Goal: Task Accomplishment & Management: Manage account settings

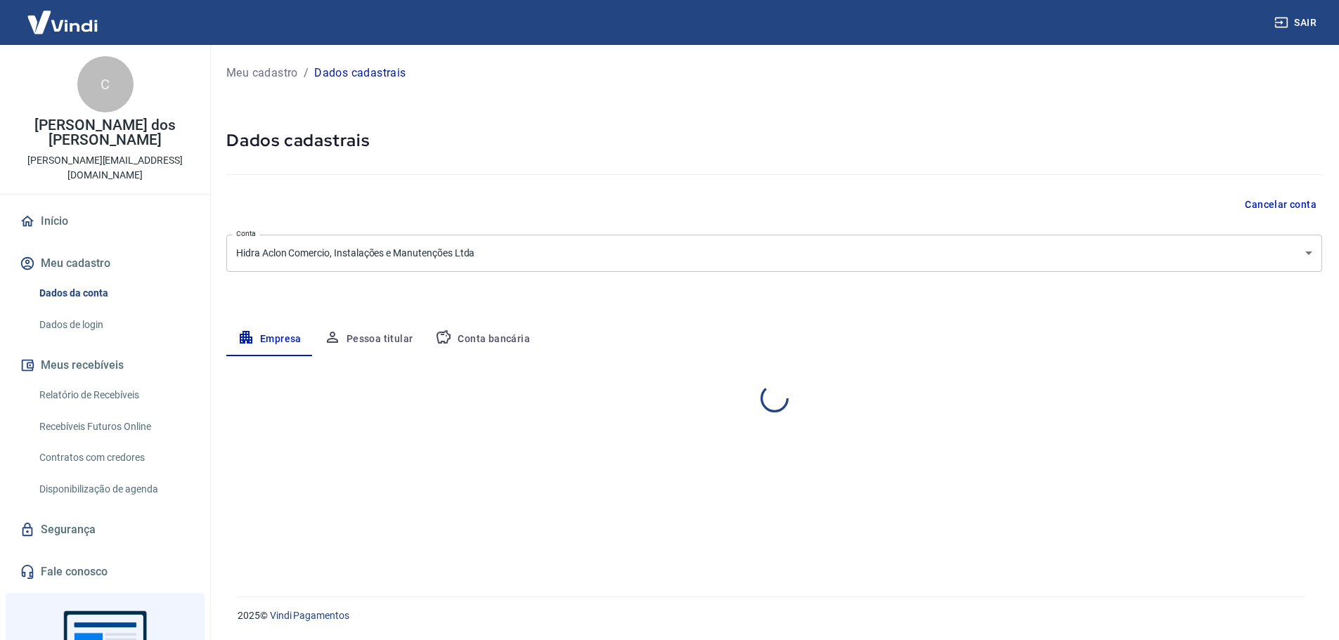
select select "SP"
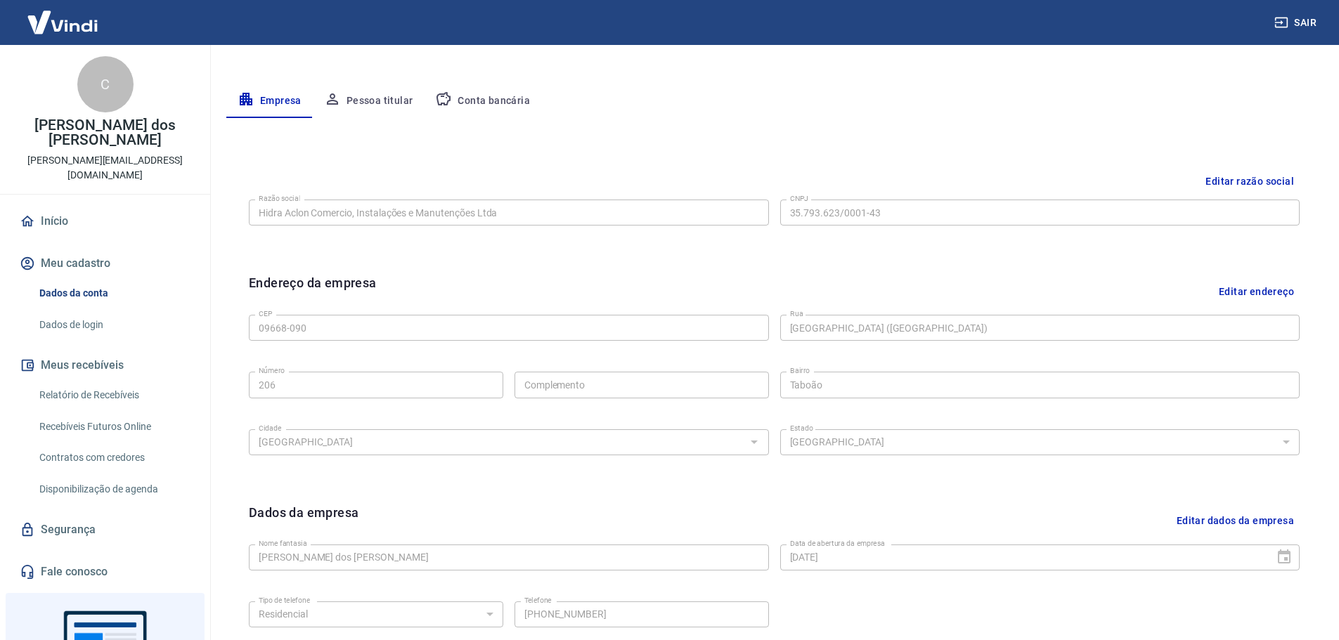
scroll to position [233, 0]
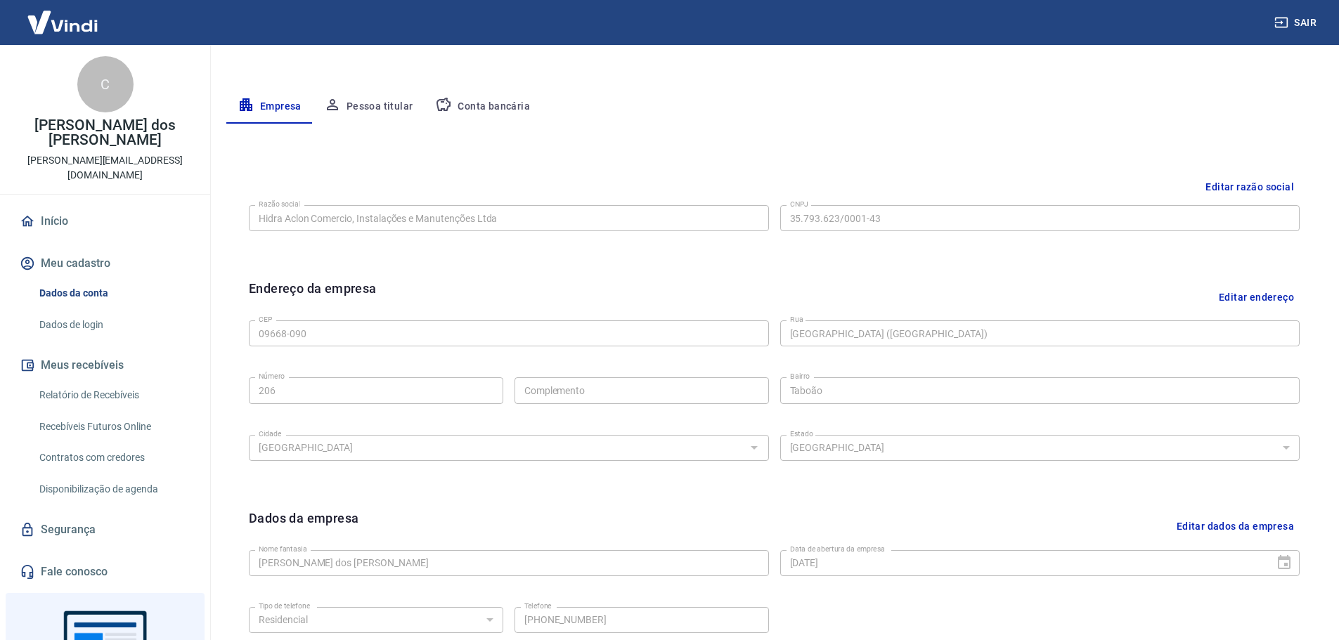
click at [1255, 290] on button "Editar endereço" at bounding box center [1256, 297] width 86 height 36
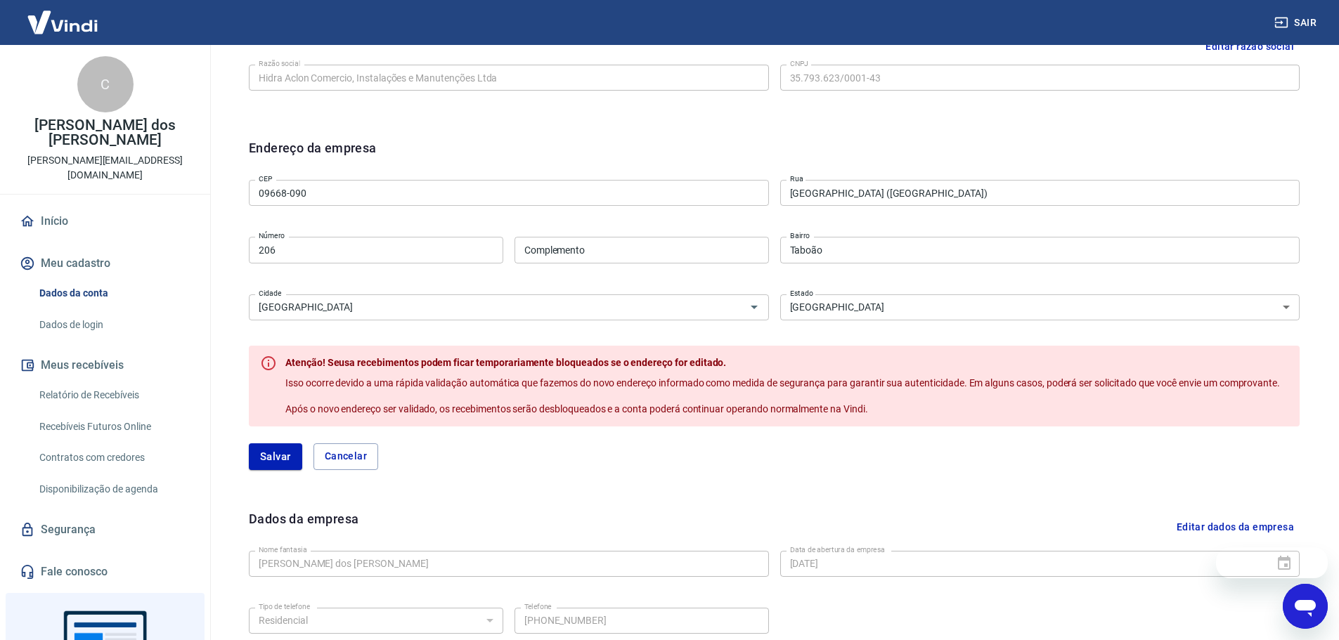
scroll to position [0, 0]
click at [481, 475] on div "Endereço da empresa CEP 09668-090 CEP [GEOGRAPHIC_DATA] ([GEOGRAPHIC_DATA]) [GE…" at bounding box center [774, 312] width 1073 height 370
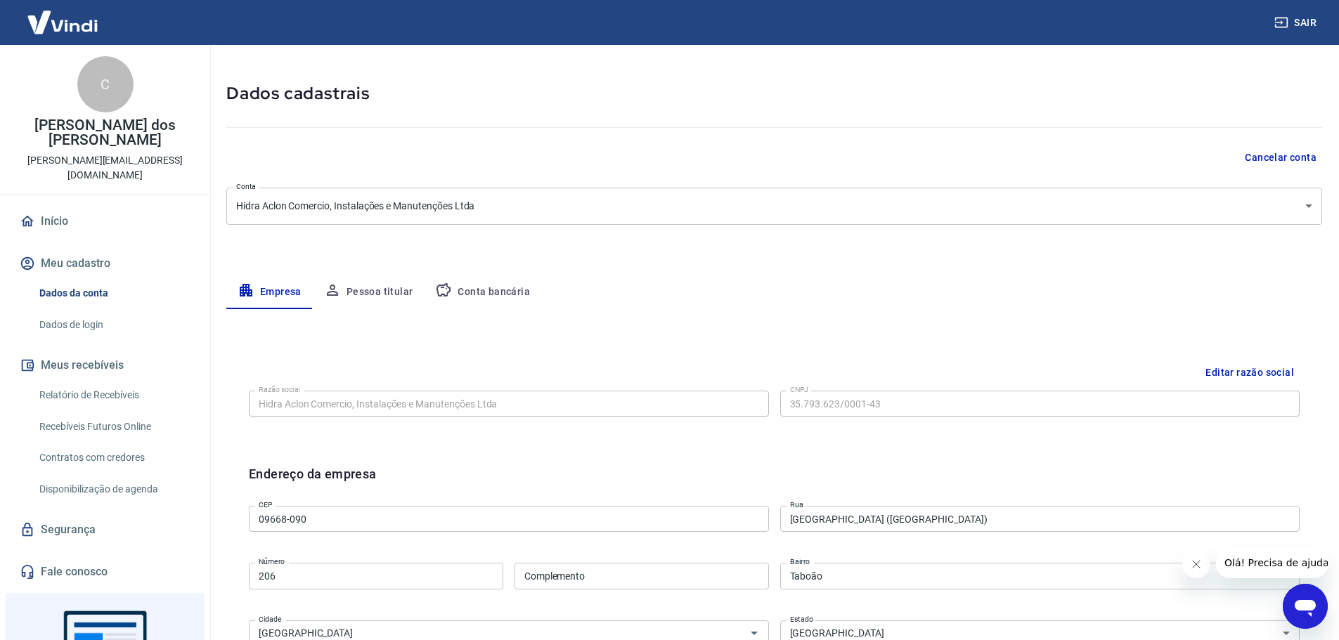
scroll to position [22, 0]
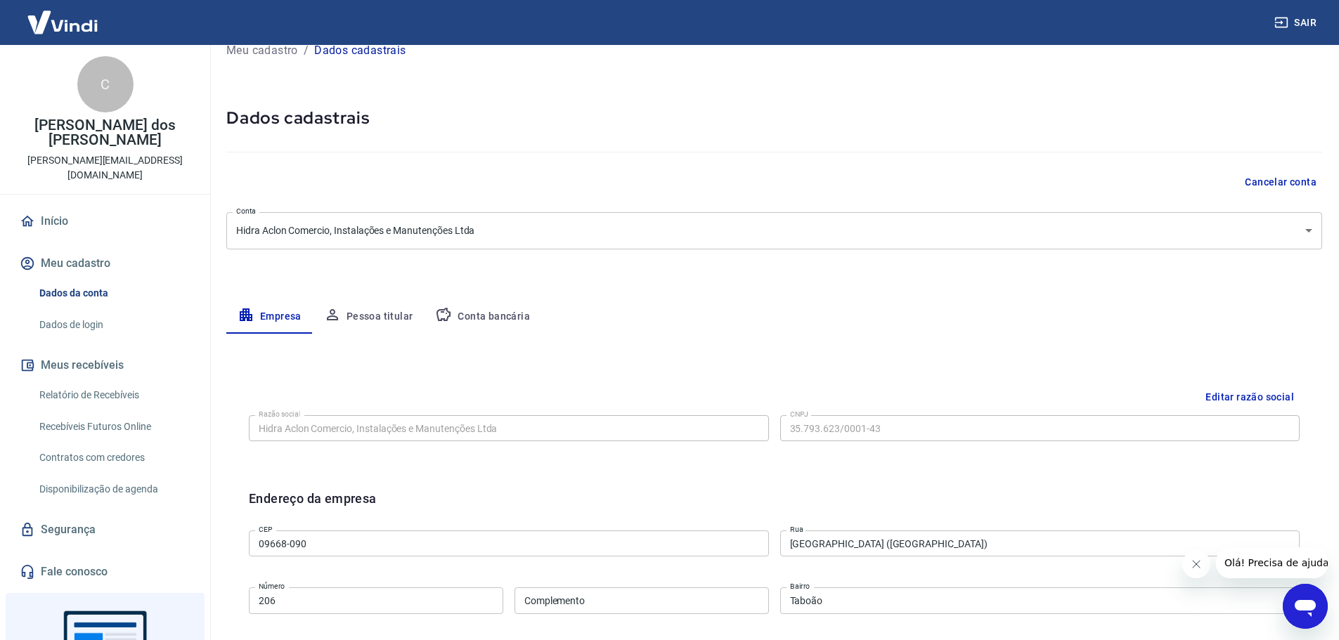
click at [371, 313] on button "Pessoa titular" at bounding box center [369, 317] width 112 height 34
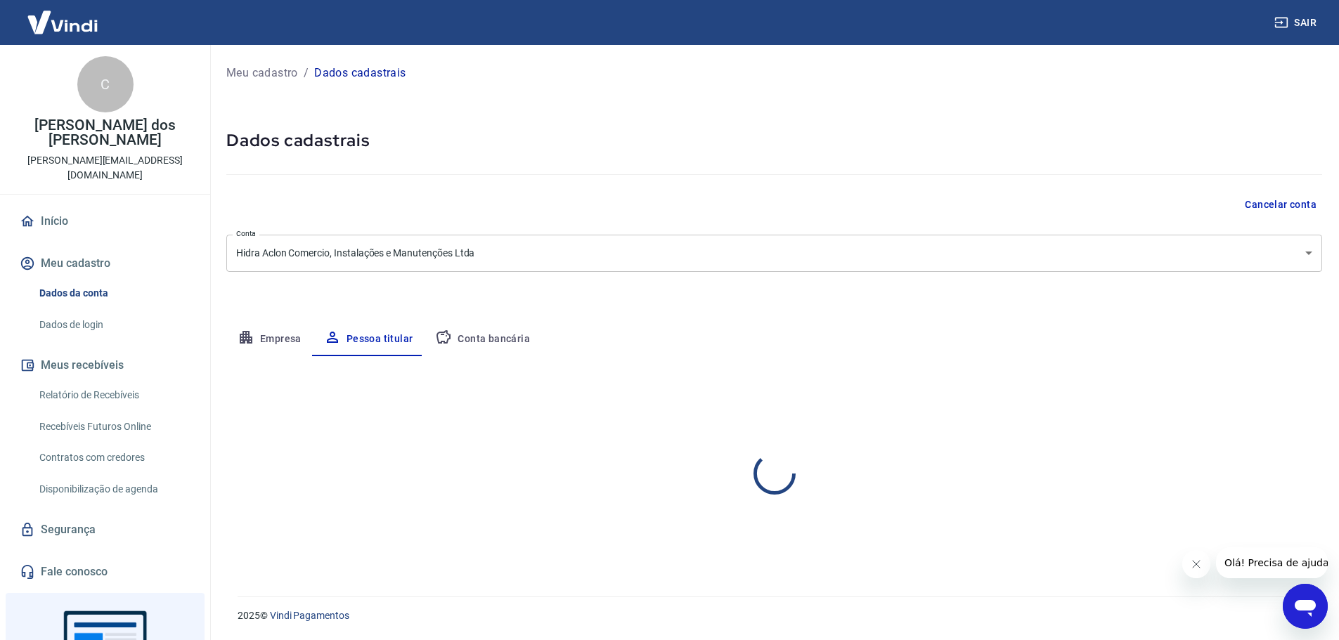
scroll to position [0, 0]
click at [481, 332] on button "Conta bancária" at bounding box center [482, 340] width 117 height 34
select select "1"
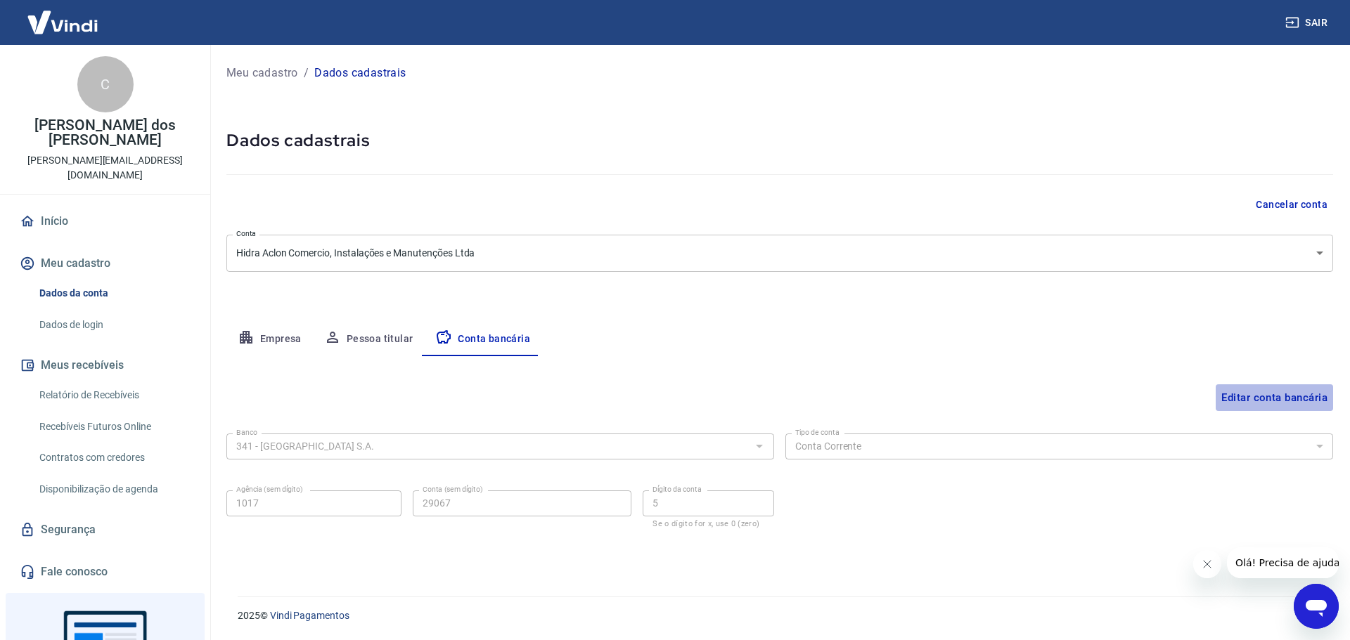
click at [1262, 401] on button "Editar conta bancária" at bounding box center [1273, 398] width 117 height 27
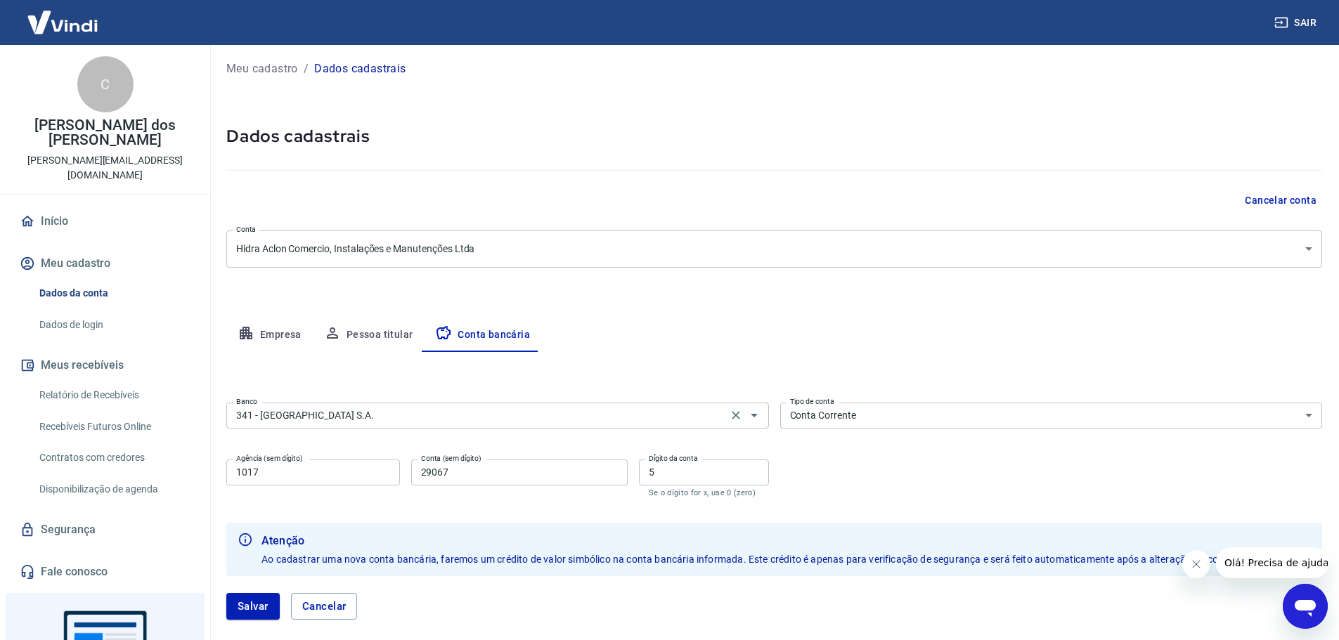
scroll to position [78, 0]
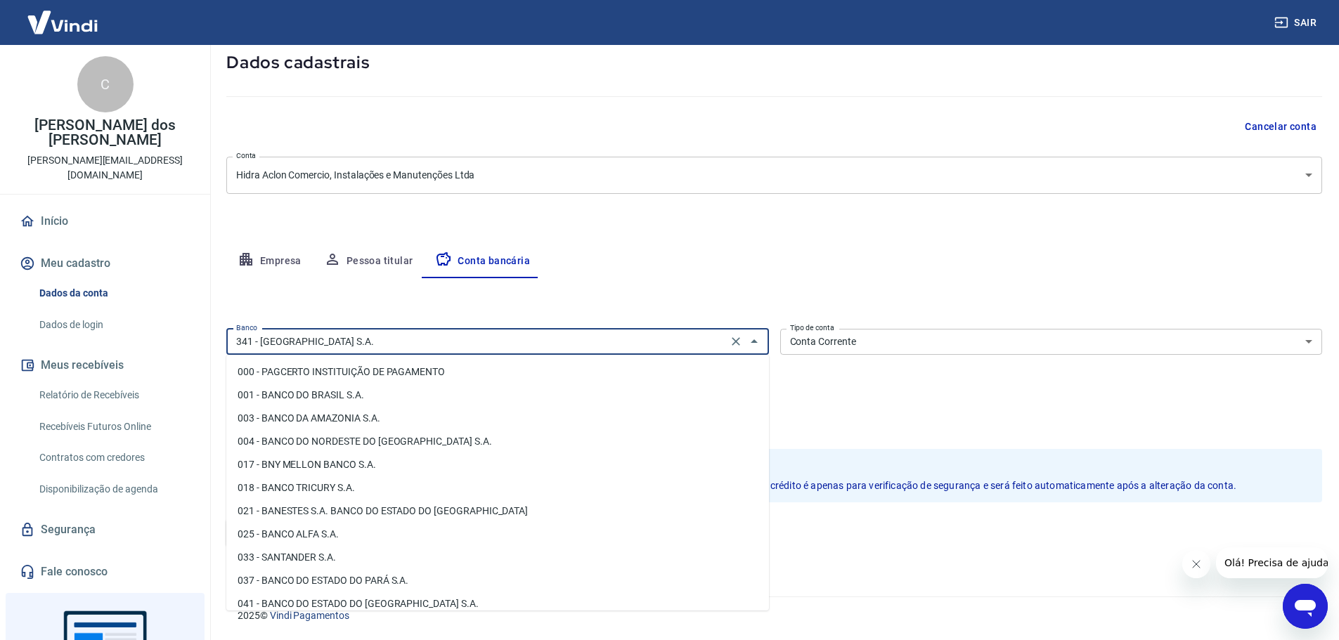
click at [377, 337] on input "341 - [GEOGRAPHIC_DATA] S.A." at bounding box center [477, 342] width 493 height 18
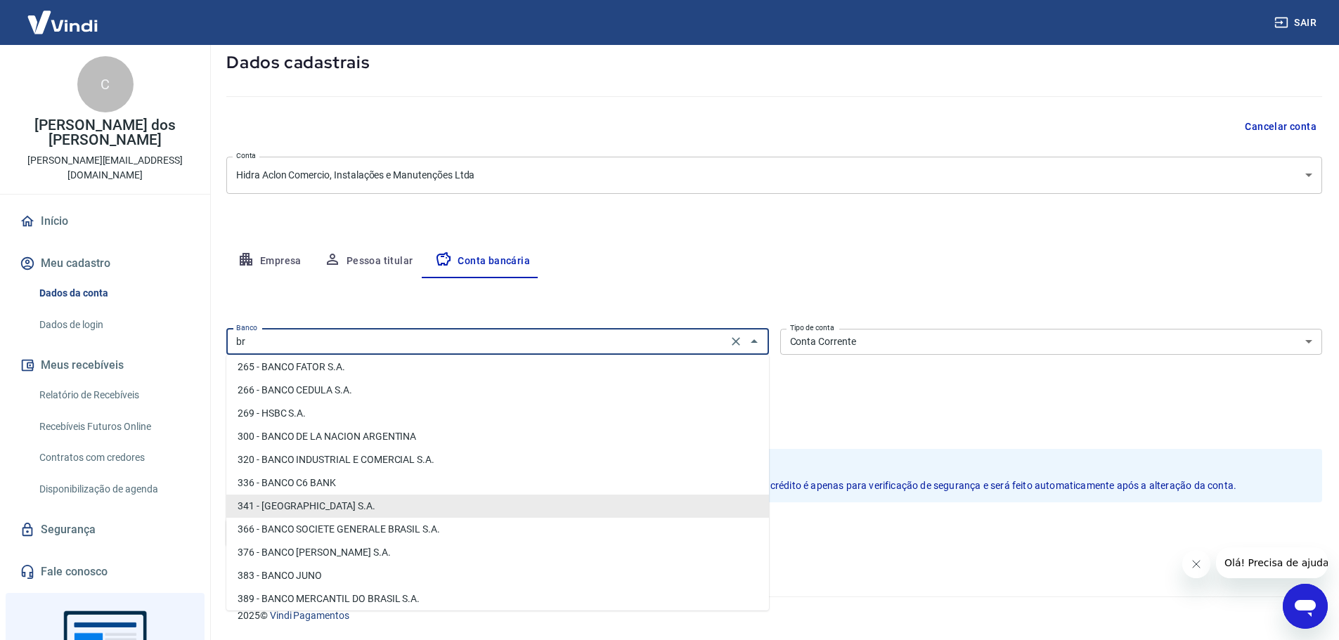
scroll to position [0, 0]
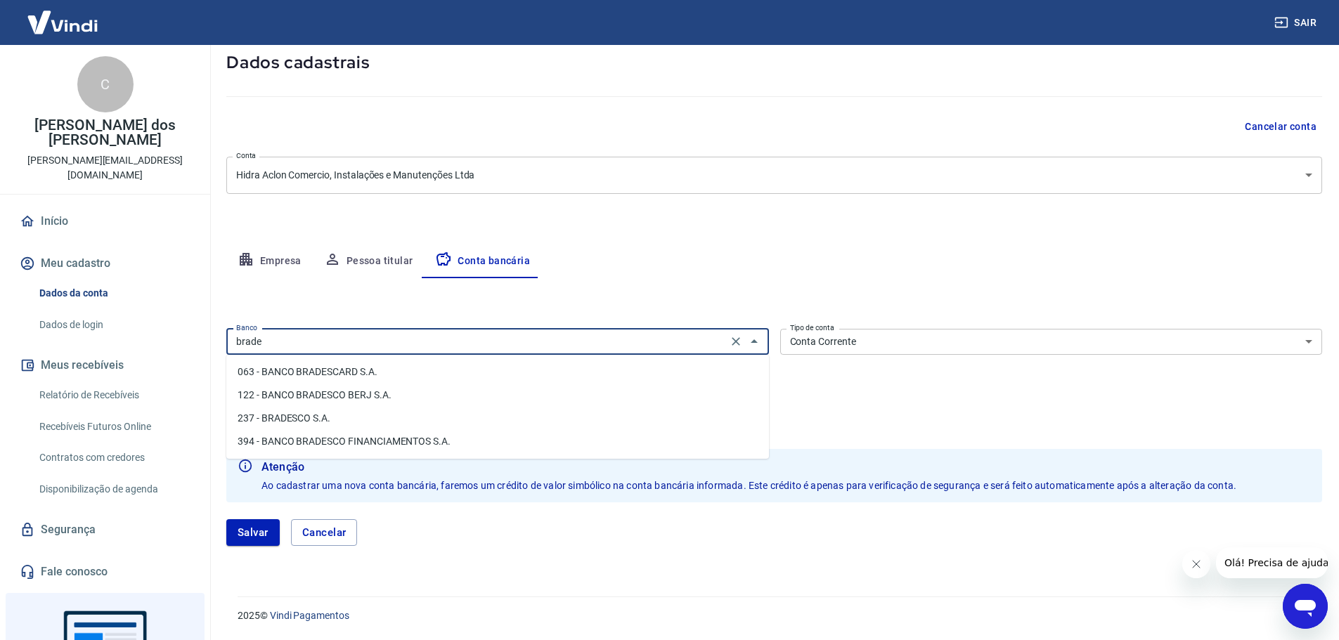
click at [346, 423] on li "237 - BRADESCO S.A." at bounding box center [497, 418] width 543 height 23
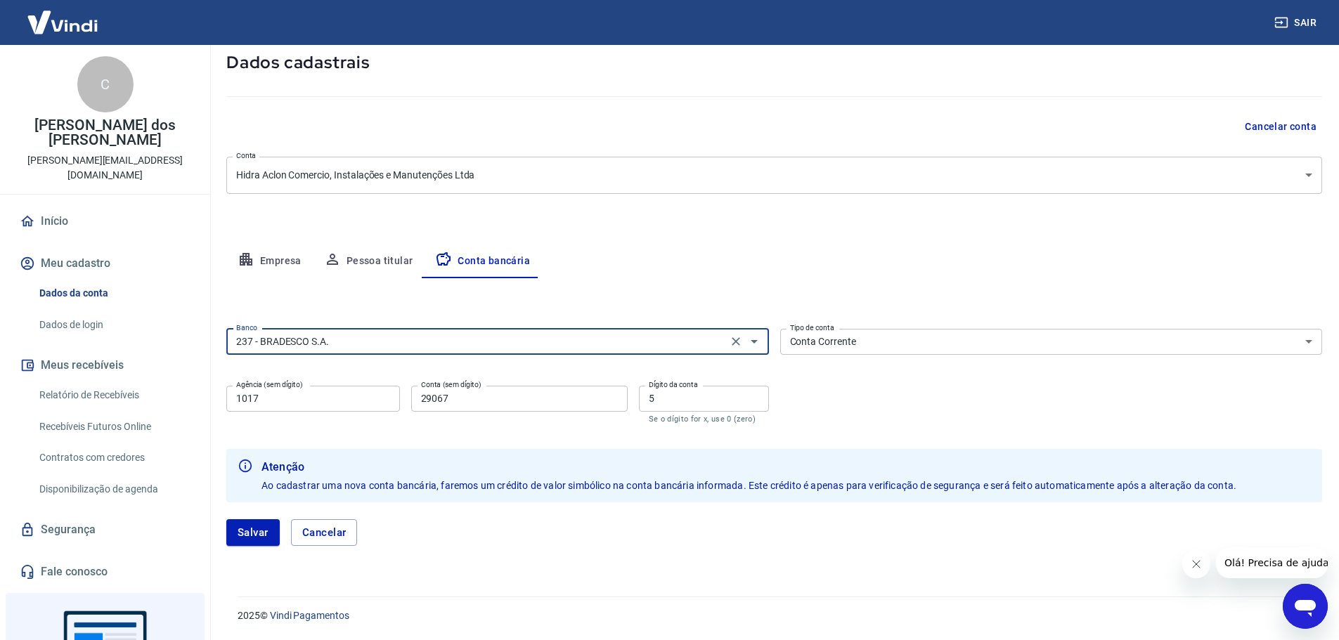
type input "237 - BRADESCO S.A."
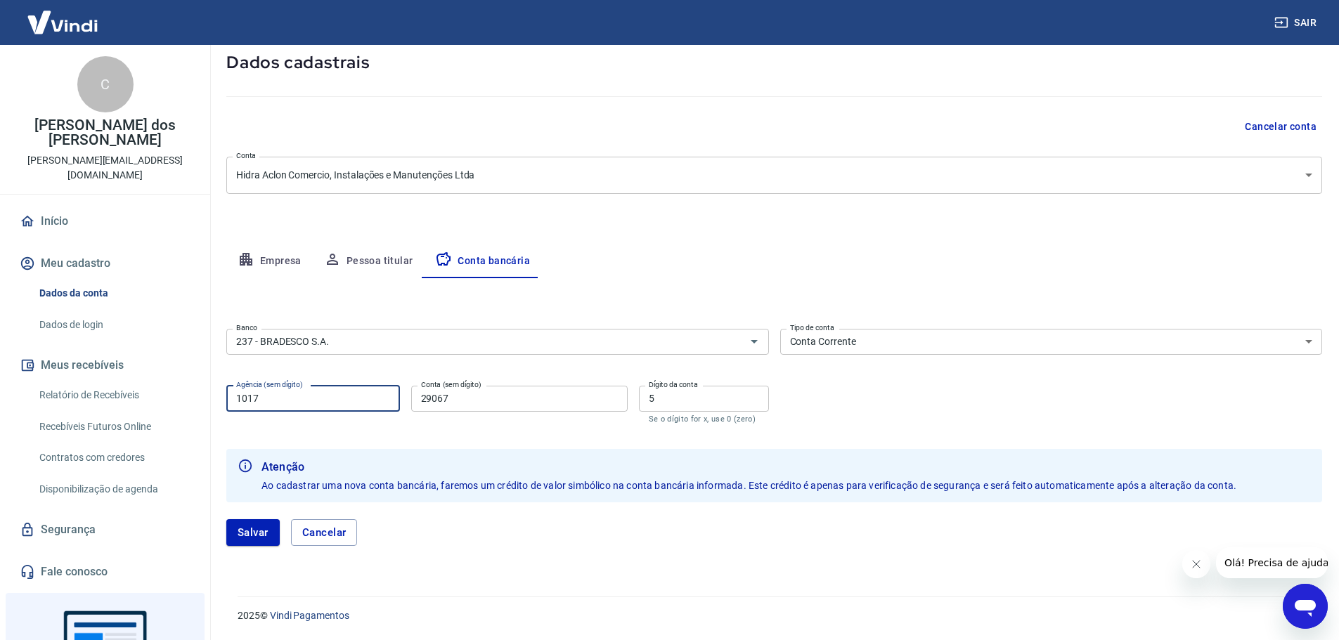
drag, startPoint x: 297, startPoint y: 397, endPoint x: 86, endPoint y: 401, distance: 210.2
click at [86, 401] on div "Sair C [PERSON_NAME] dos [PERSON_NAME] [PERSON_NAME][EMAIL_ADDRESS][DOMAIN_NAME…" at bounding box center [669, 242] width 1339 height 640
type input "1193"
drag, startPoint x: 473, startPoint y: 396, endPoint x: 375, endPoint y: 392, distance: 97.8
click at [375, 392] on div "Agência (sem dígito) 1193 Agência (sem dígito) Conta (sem dígito) 29067 Conta (…" at bounding box center [497, 403] width 543 height 46
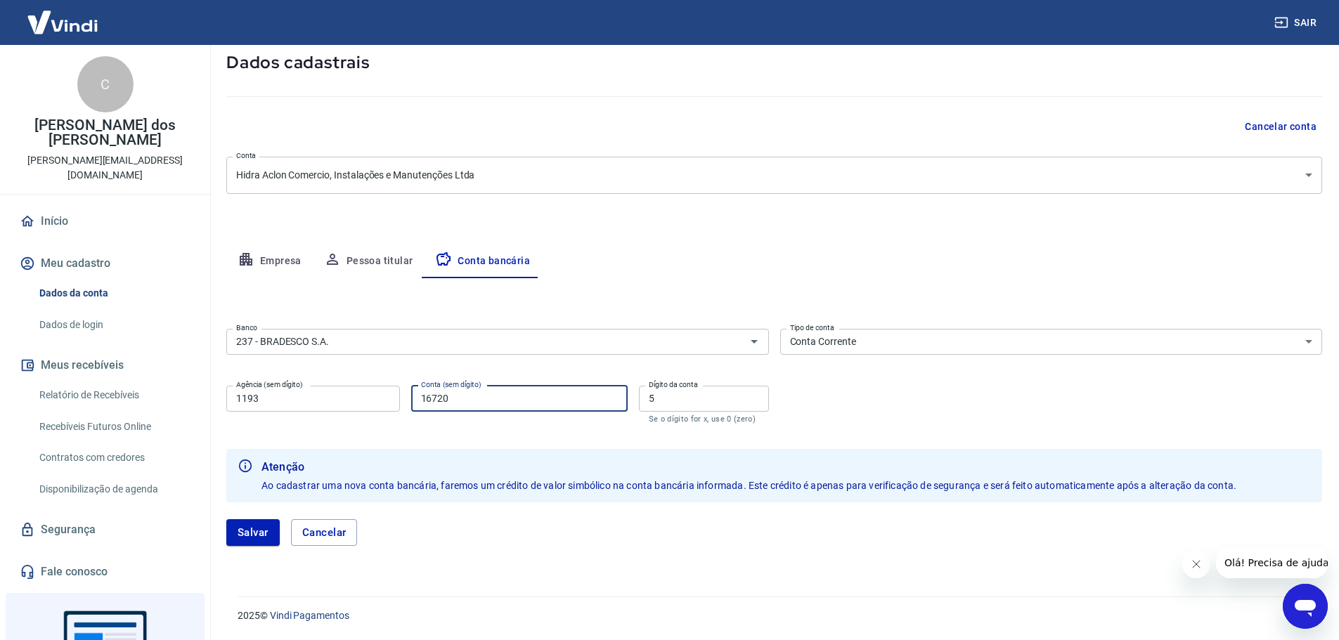
type input "16720"
drag, startPoint x: 673, startPoint y: 395, endPoint x: 552, endPoint y: 394, distance: 121.6
click at [552, 394] on div "Agência (sem dígito) 1193 Agência (sem dígito) Conta (sem dígito) 16720 Conta (…" at bounding box center [497, 403] width 543 height 46
type input "7"
click at [834, 403] on div "Banco 237 - BRADESCO S.A. Banco Tipo de conta Conta Corrente Conta Poupança Tip…" at bounding box center [774, 374] width 1096 height 103
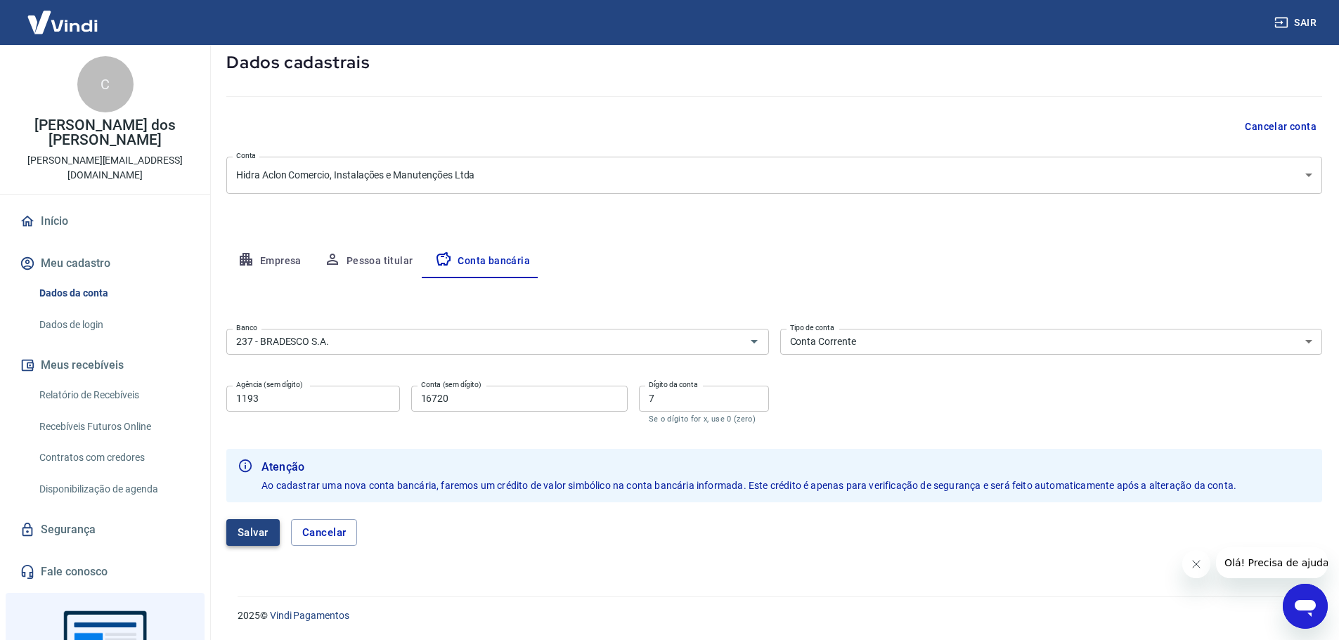
click at [252, 544] on button "Salvar" at bounding box center [252, 532] width 53 height 27
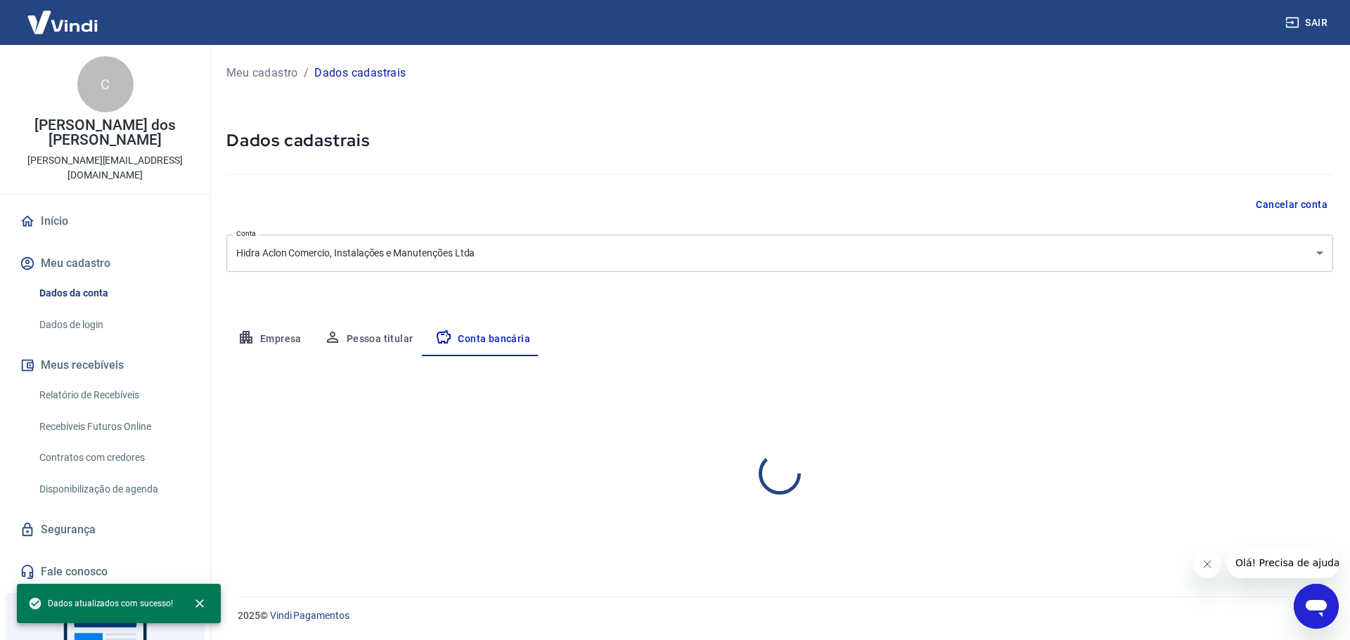
select select "1"
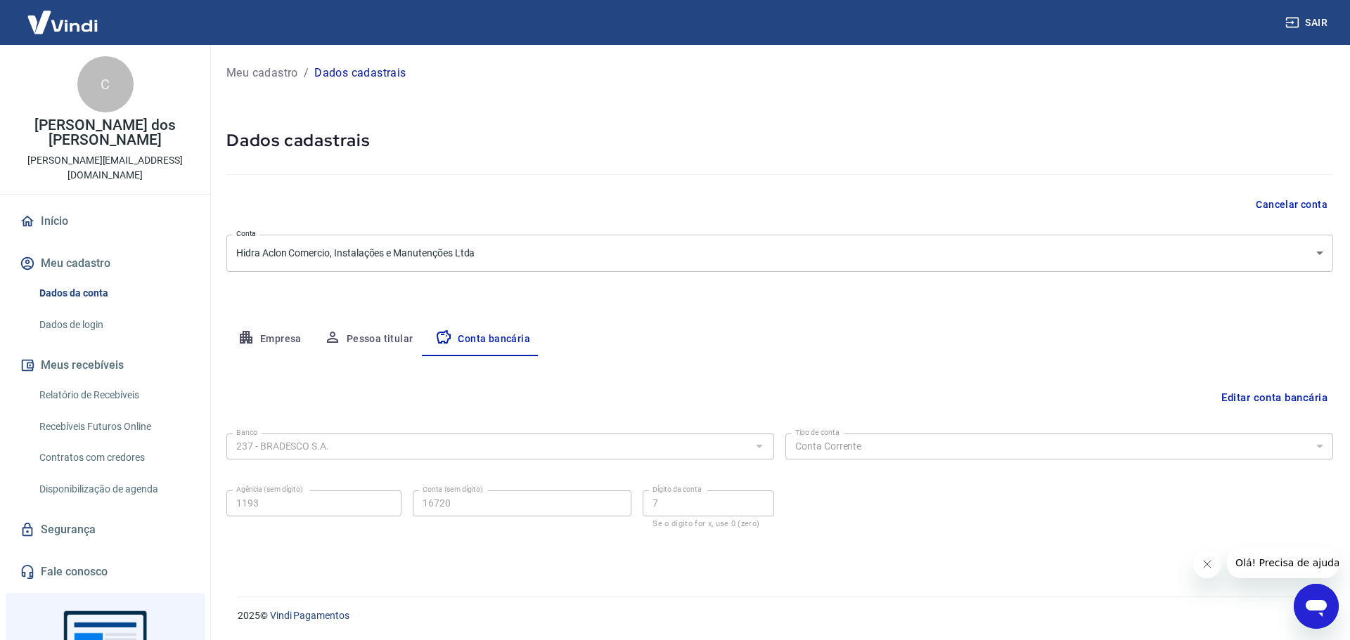
click at [368, 342] on button "Pessoa titular" at bounding box center [369, 340] width 112 height 34
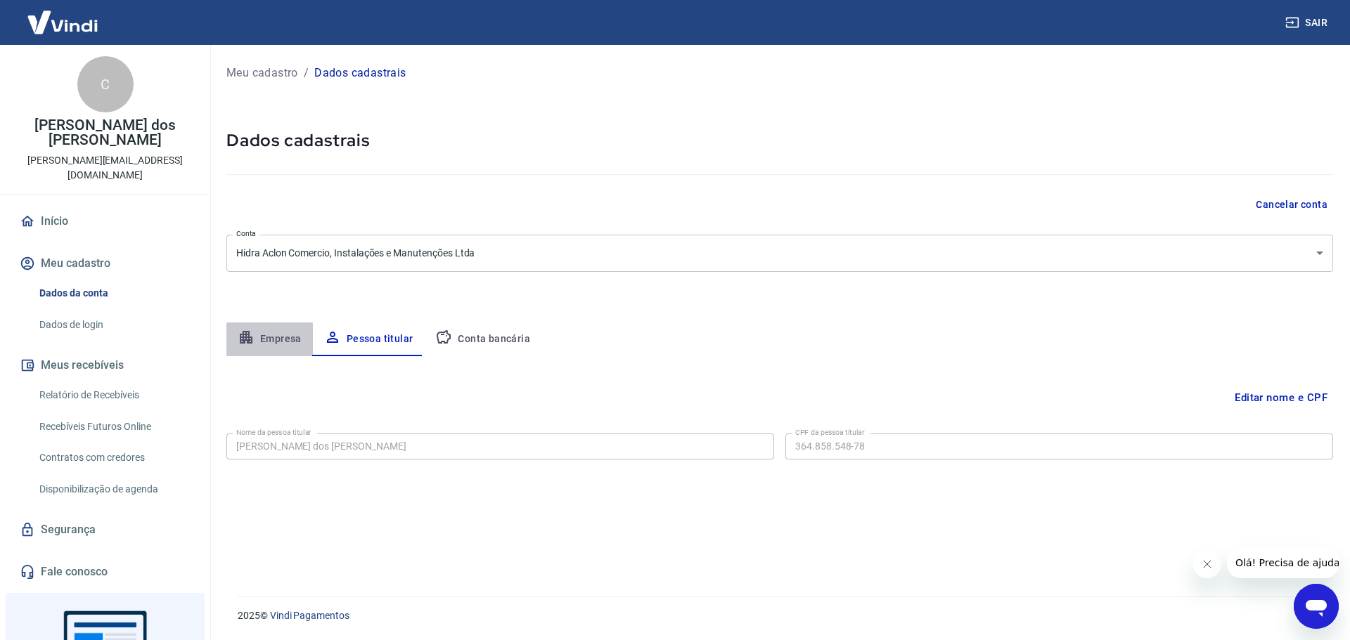
click at [288, 343] on button "Empresa" at bounding box center [269, 340] width 86 height 34
select select "SP"
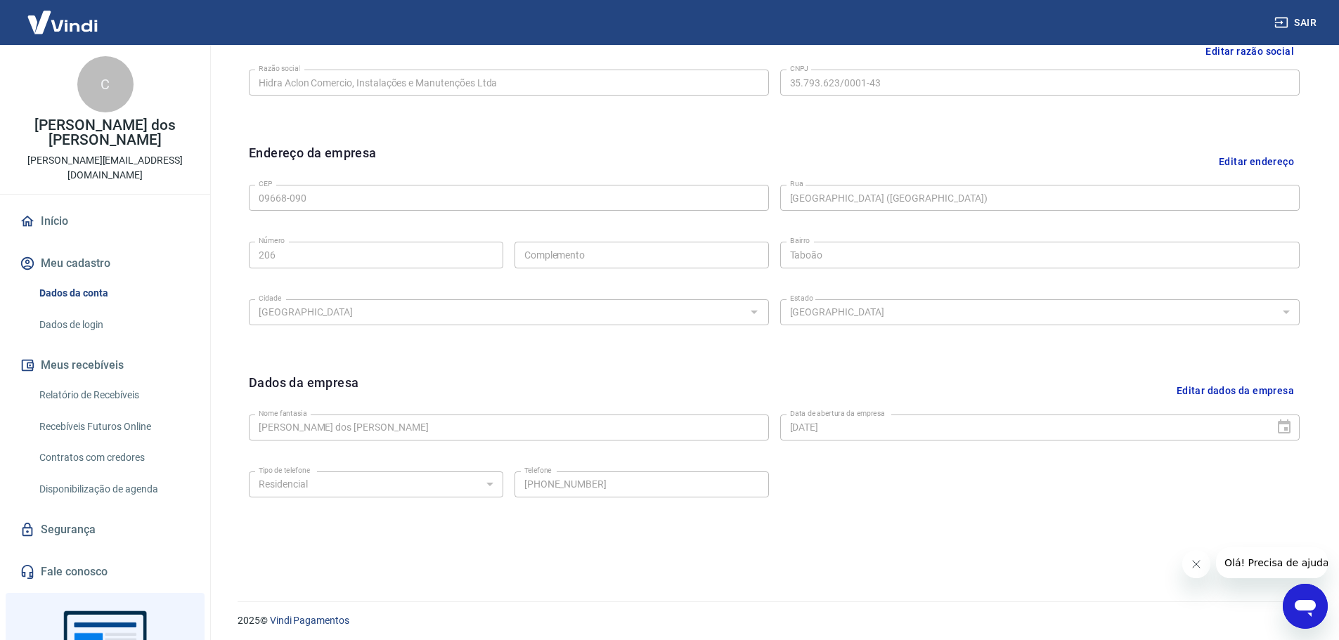
scroll to position [373, 0]
click at [1211, 392] on button "Editar dados da empresa" at bounding box center [1235, 386] width 129 height 36
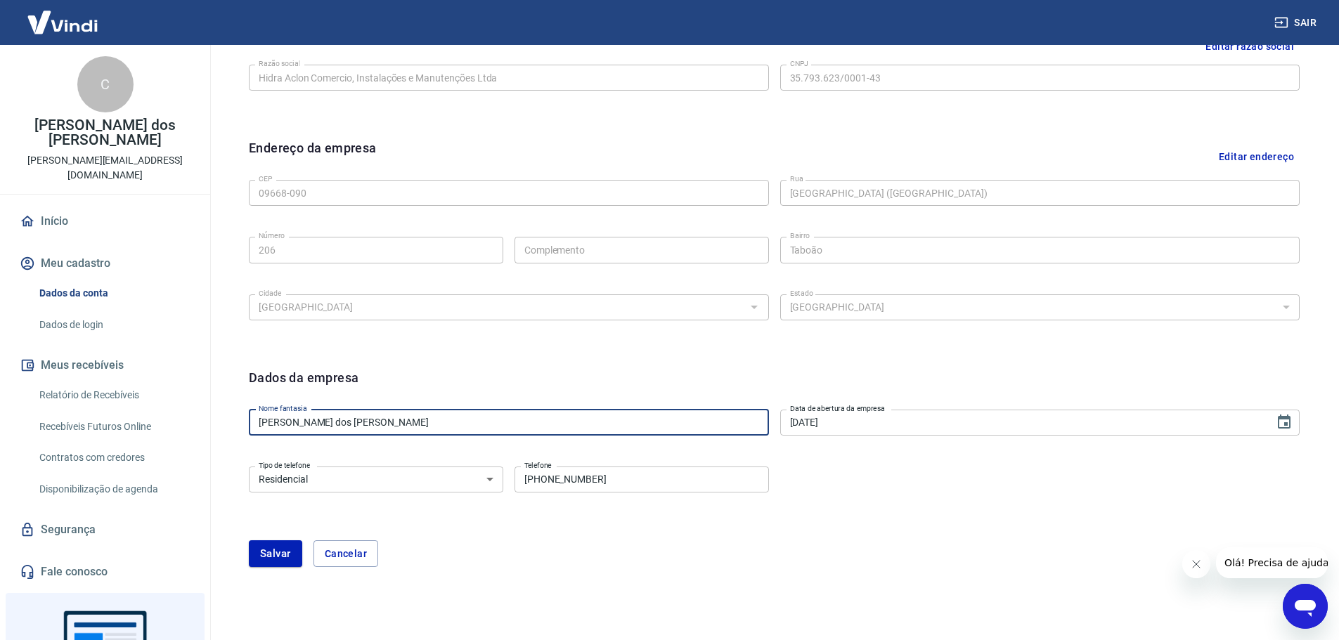
drag, startPoint x: 432, startPoint y: 429, endPoint x: 200, endPoint y: 419, distance: 232.2
type input "h"
type input "[PERSON_NAME]"
click at [859, 482] on div "Tipo de telefone Residencial Comercial Tipo de telefone Telefone [PHONE_NUMBER]…" at bounding box center [774, 489] width 1051 height 57
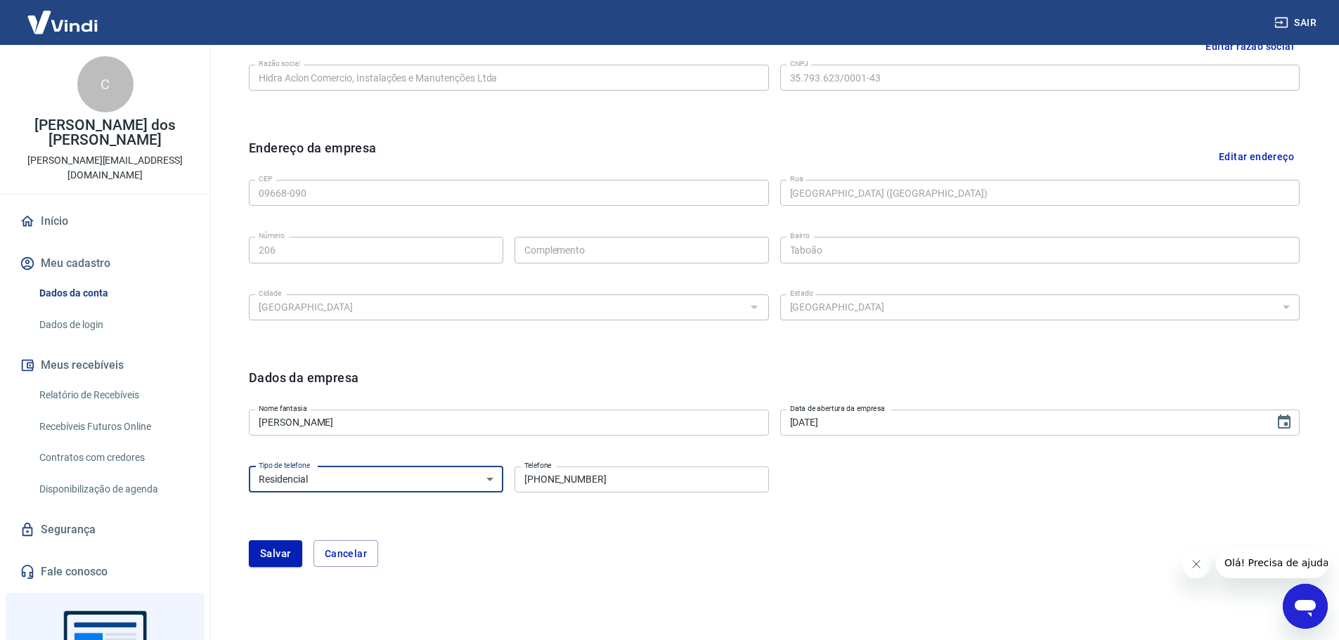
click at [404, 482] on select "Residencial Comercial" at bounding box center [376, 480] width 254 height 26
click at [368, 530] on form "Dados da empresa Nome fantasia Hidra Aclon Nome fantasia Data de abertura da em…" at bounding box center [774, 467] width 1051 height 199
click at [401, 488] on select "Residencial Comercial" at bounding box center [376, 480] width 254 height 26
select select "business"
click at [249, 467] on select "Residencial Comercial" at bounding box center [376, 480] width 254 height 26
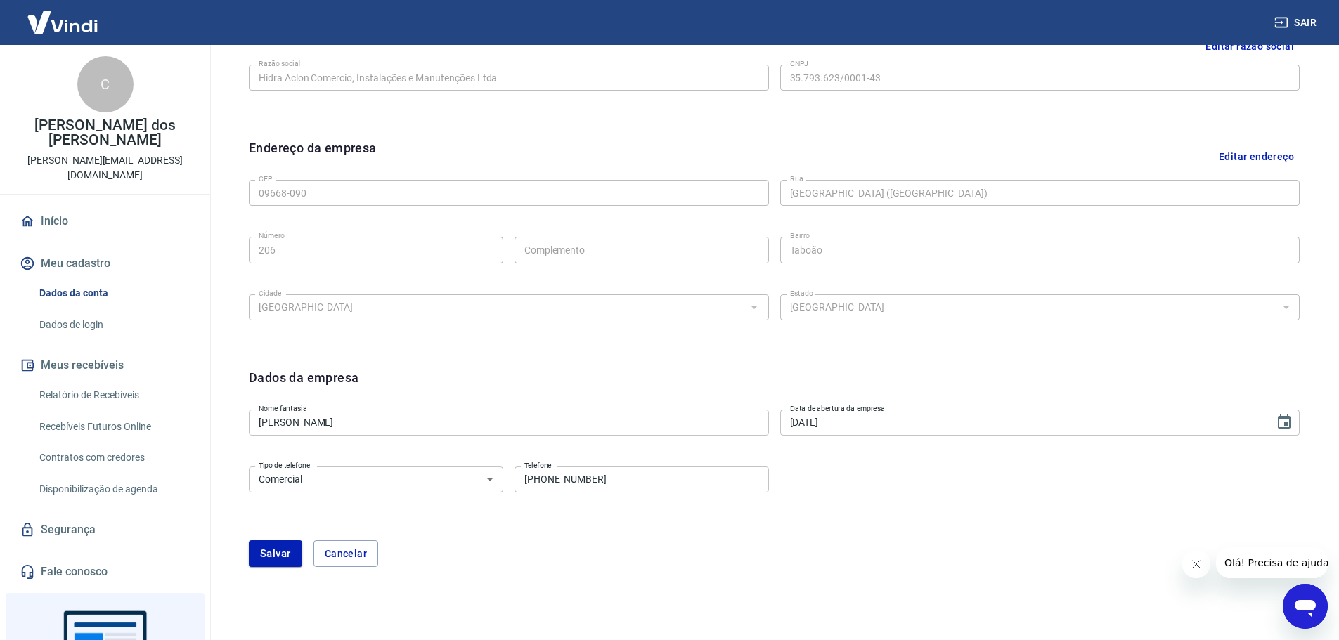
click at [518, 528] on form "Dados da empresa Nome fantasia Hidra Aclon Nome fantasia Data de abertura da em…" at bounding box center [774, 467] width 1051 height 199
click at [280, 559] on button "Salvar" at bounding box center [275, 554] width 53 height 27
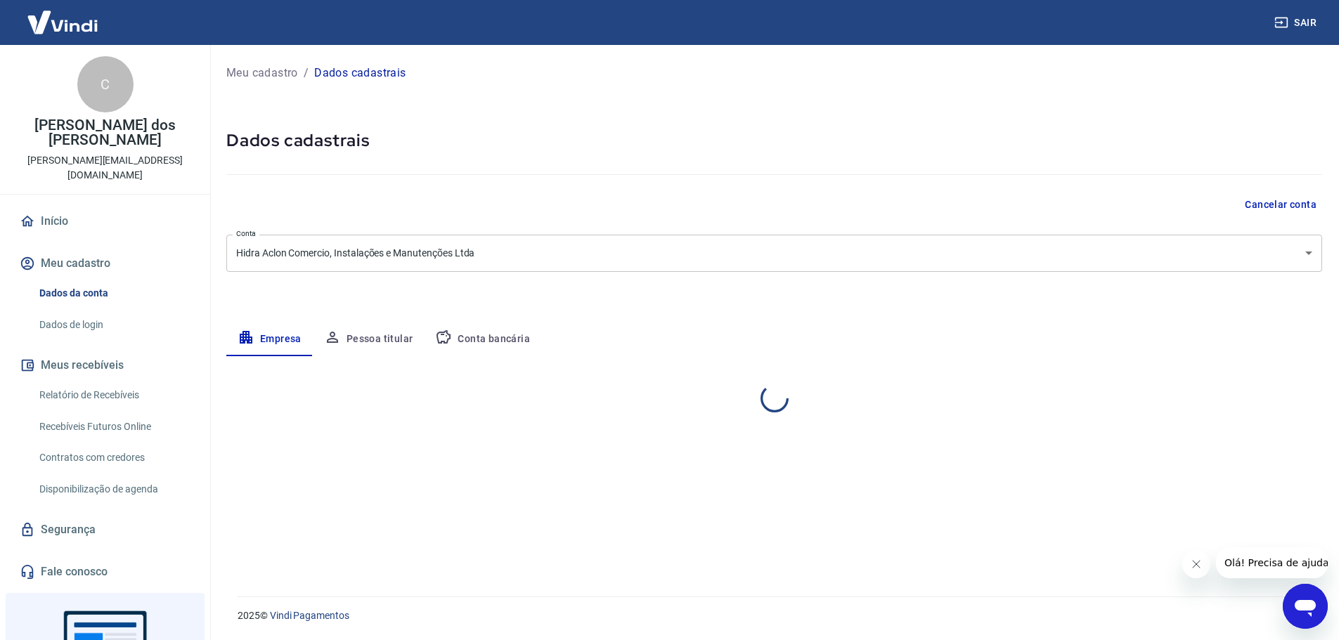
scroll to position [0, 0]
select select "SP"
select select "business"
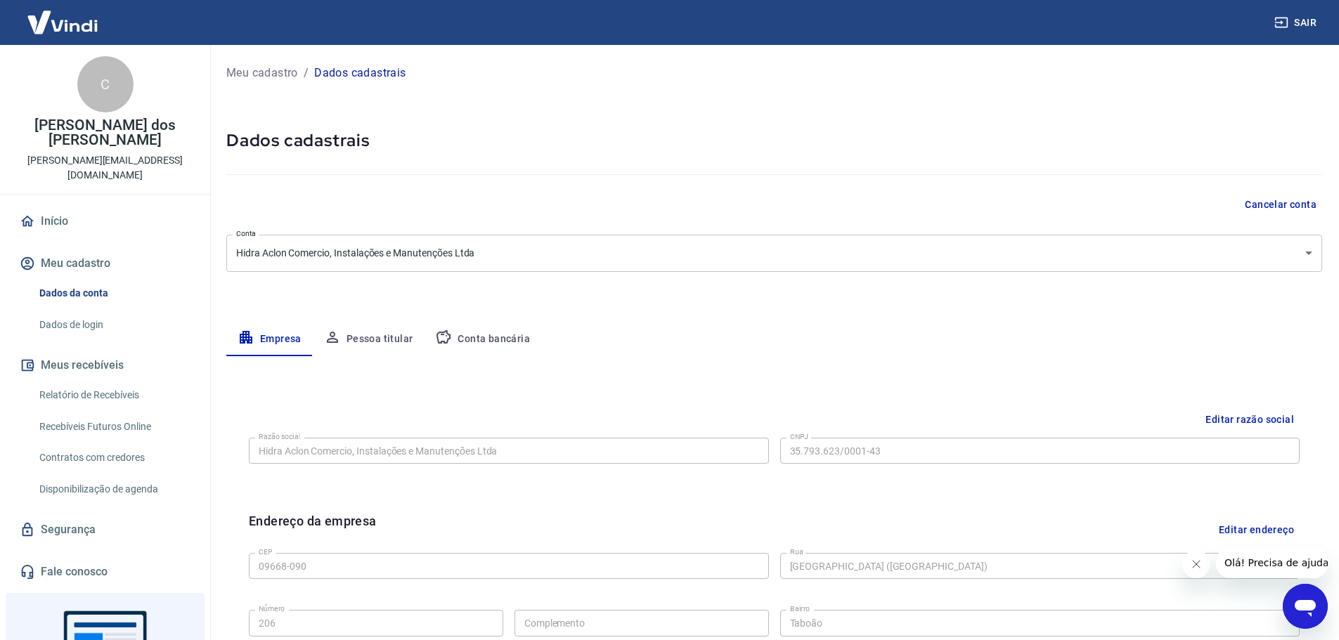
scroll to position [70, 0]
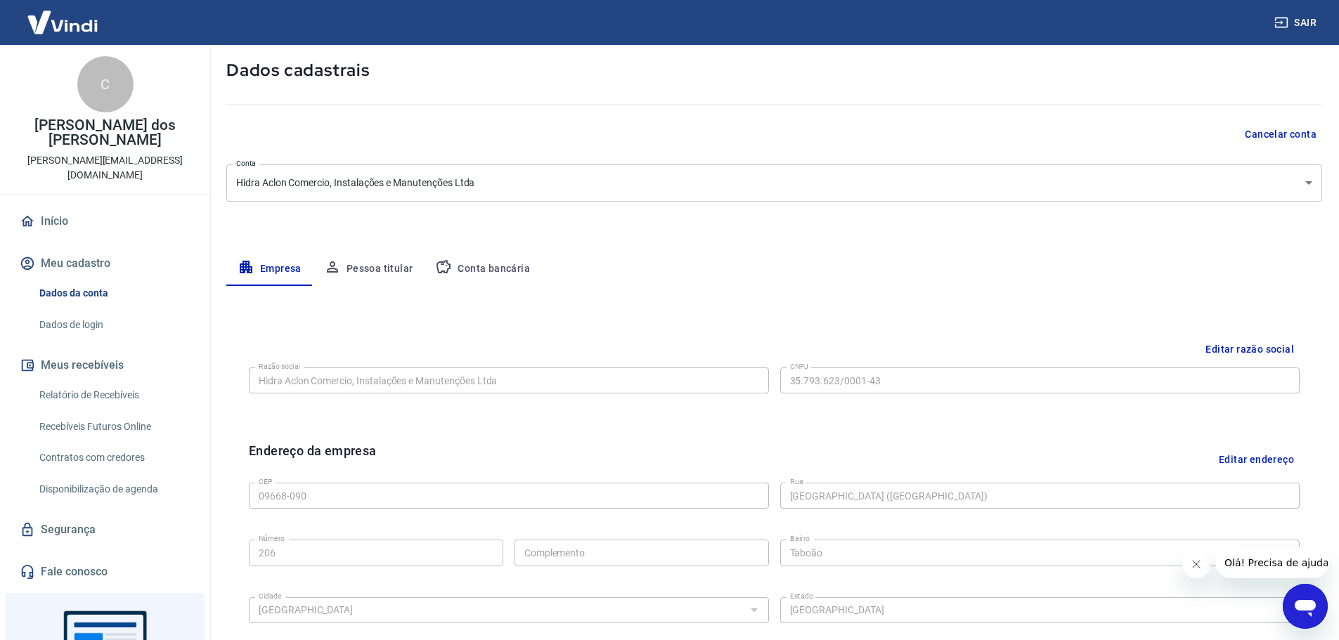
click at [389, 269] on button "Pessoa titular" at bounding box center [369, 269] width 112 height 34
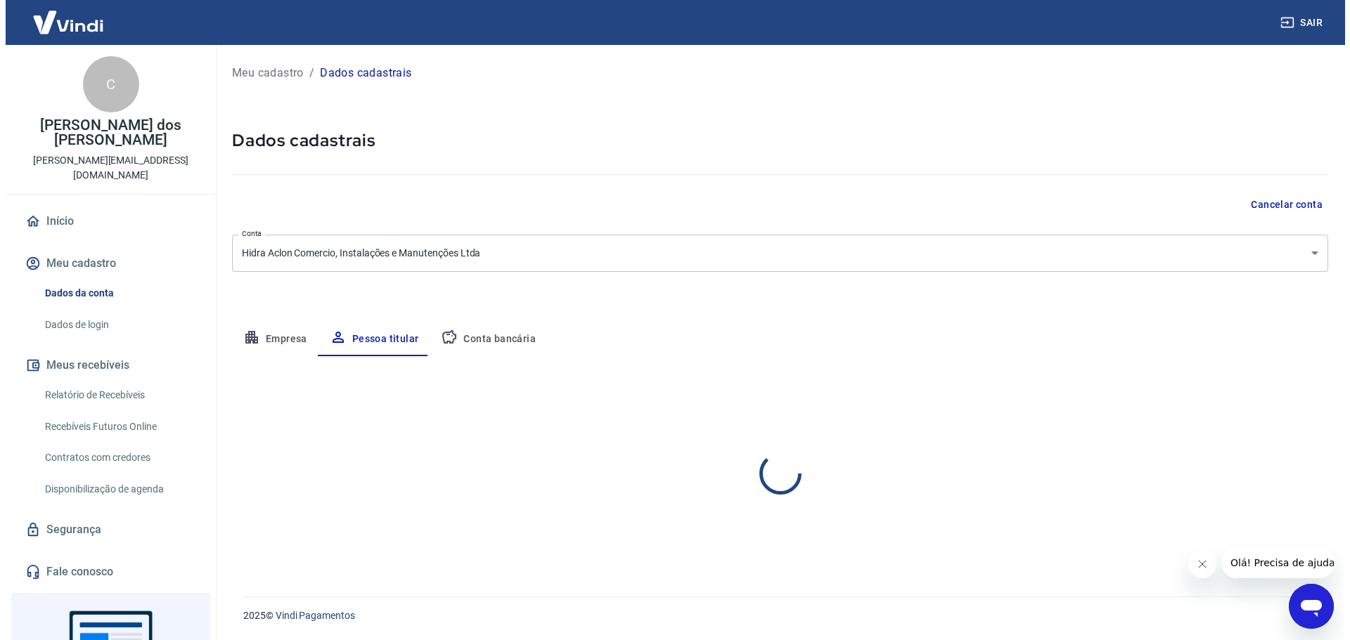
scroll to position [0, 0]
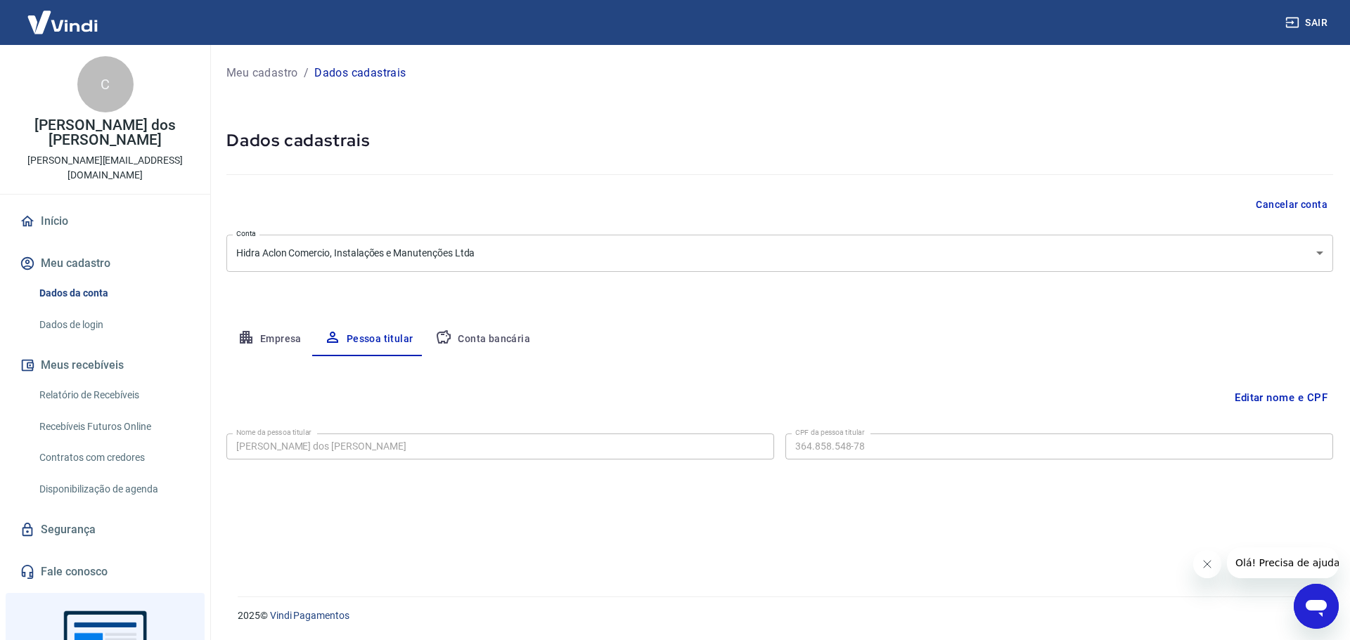
click at [493, 328] on button "Conta bancária" at bounding box center [482, 340] width 117 height 34
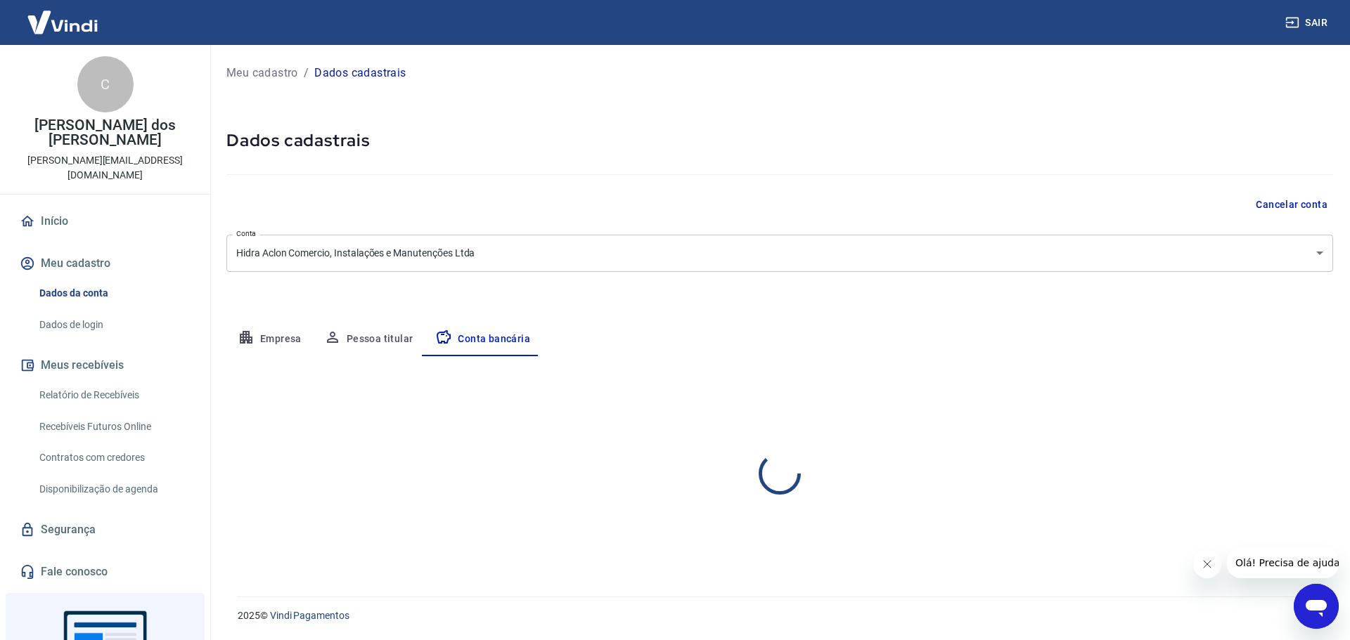
select select "1"
